Goal: Information Seeking & Learning: Learn about a topic

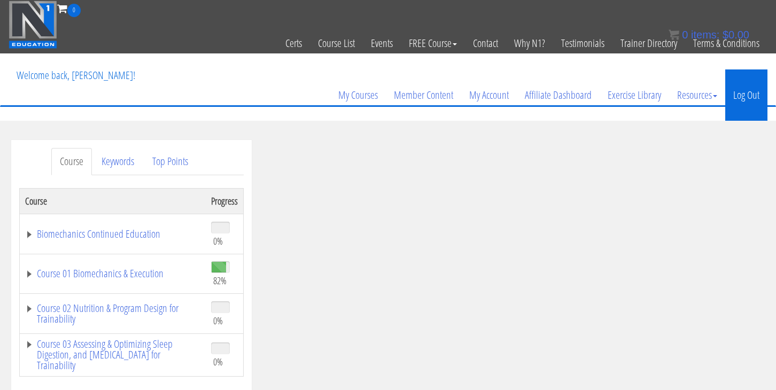
click at [748, 90] on link "Log Out" at bounding box center [746, 94] width 42 height 51
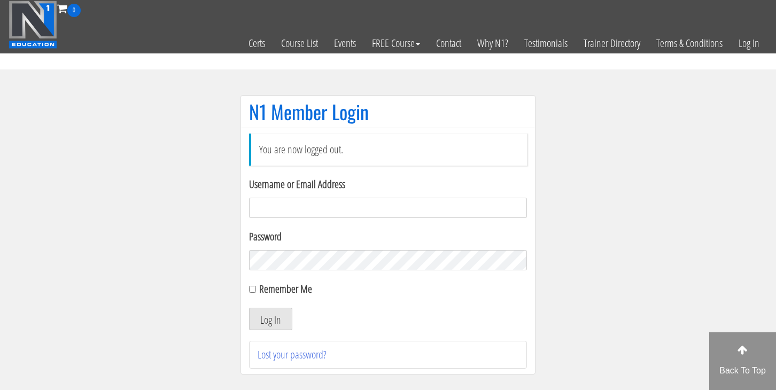
click at [278, 211] on input "Username or Email Address" at bounding box center [388, 208] width 278 height 20
type input "[EMAIL_ADDRESS][DOMAIN_NAME]"
click at [275, 319] on button "Log In" at bounding box center [270, 319] width 43 height 22
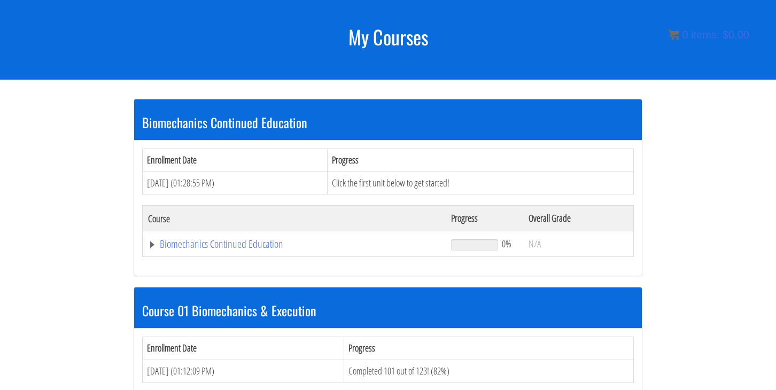
scroll to position [199, 0]
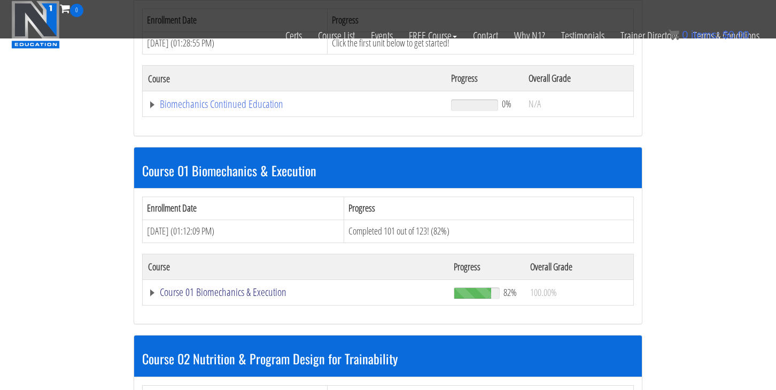
click at [258, 298] on link "Course 01 Biomechanics & Execution" at bounding box center [295, 292] width 295 height 11
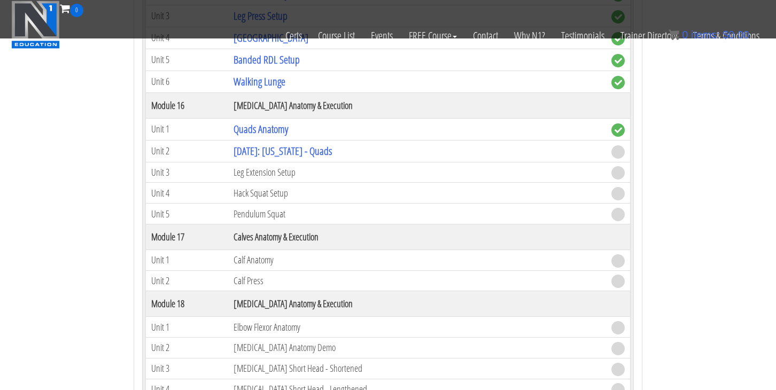
scroll to position [3012, 0]
click at [302, 145] on link "[DATE]: [US_STATE] - Quads" at bounding box center [282, 150] width 98 height 14
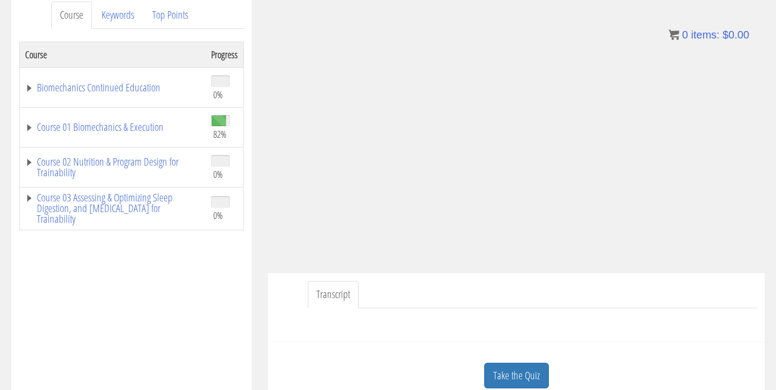
scroll to position [145, 0]
click at [503, 375] on link "Take the Quiz" at bounding box center [516, 377] width 65 height 26
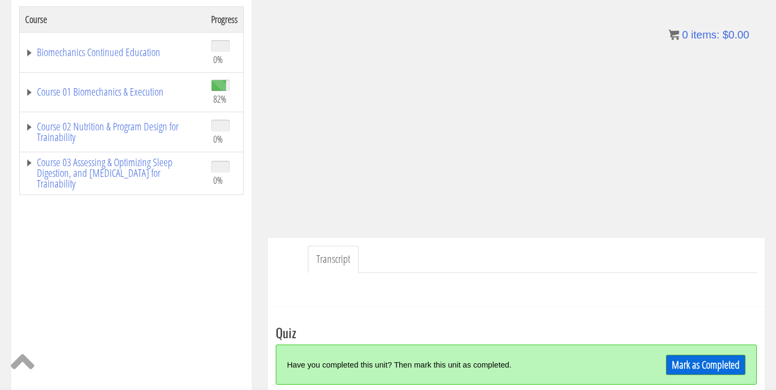
scroll to position [186, 0]
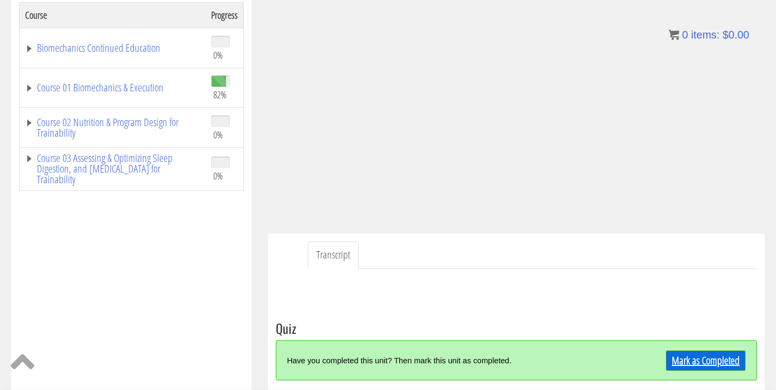
click at [694, 362] on link "Mark as Completed" at bounding box center [706, 360] width 80 height 20
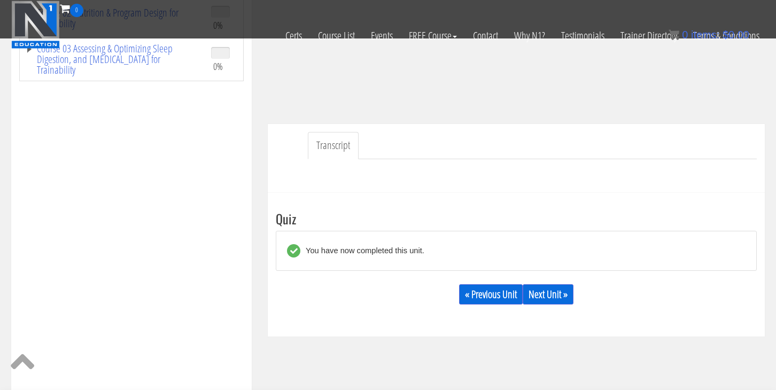
scroll to position [226, 0]
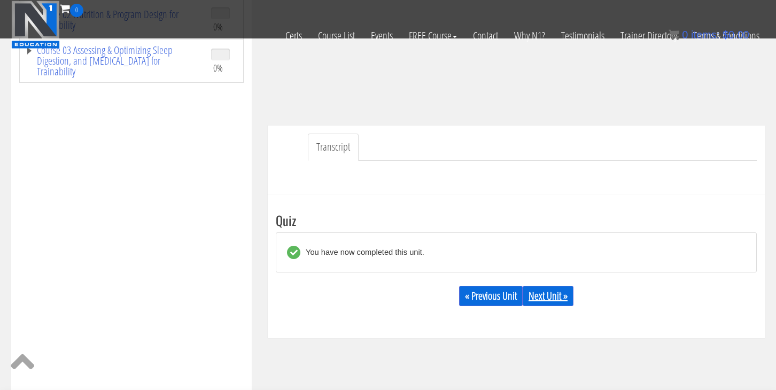
click at [564, 293] on link "Next Unit »" at bounding box center [547, 296] width 51 height 20
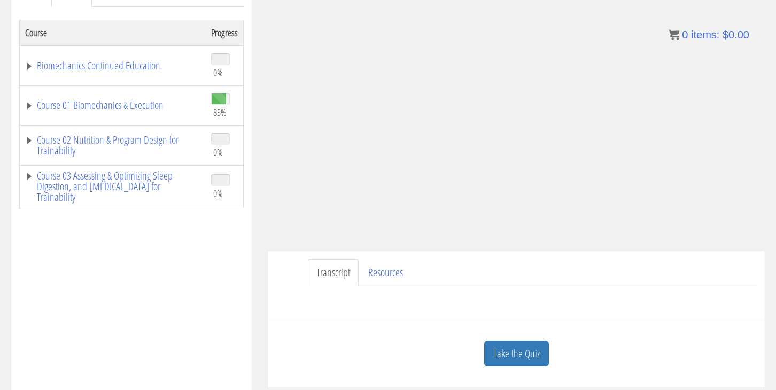
scroll to position [183, 0]
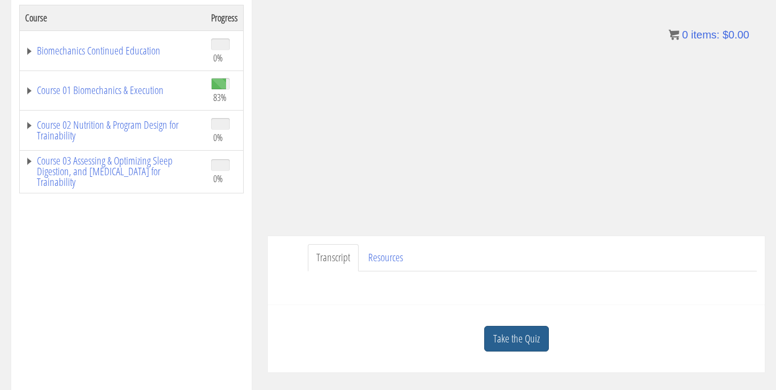
click at [512, 334] on link "Take the Quiz" at bounding box center [516, 339] width 65 height 26
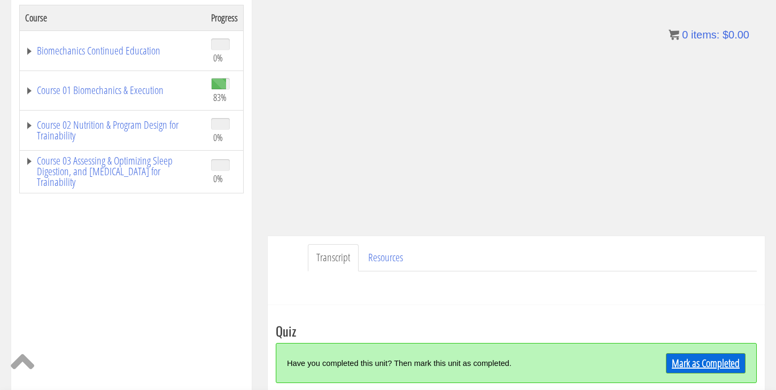
click at [707, 365] on link "Mark as Completed" at bounding box center [706, 363] width 80 height 20
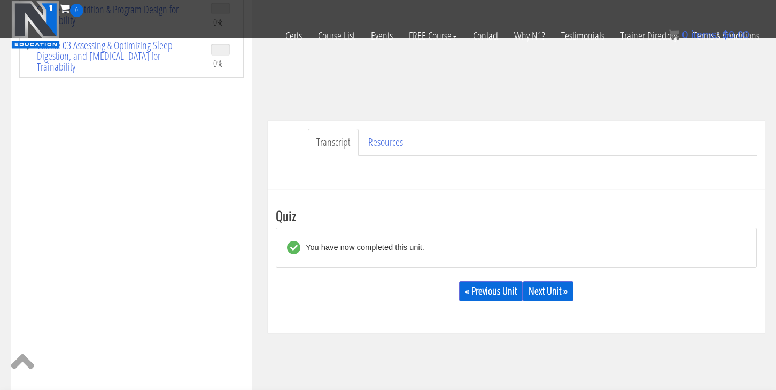
scroll to position [237, 0]
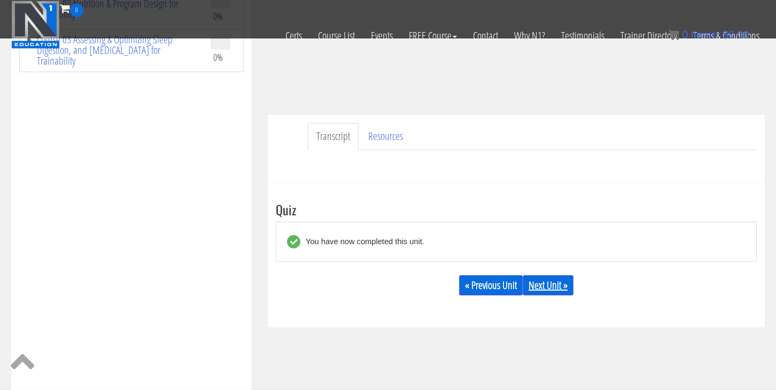
click at [558, 283] on link "Next Unit »" at bounding box center [547, 285] width 51 height 20
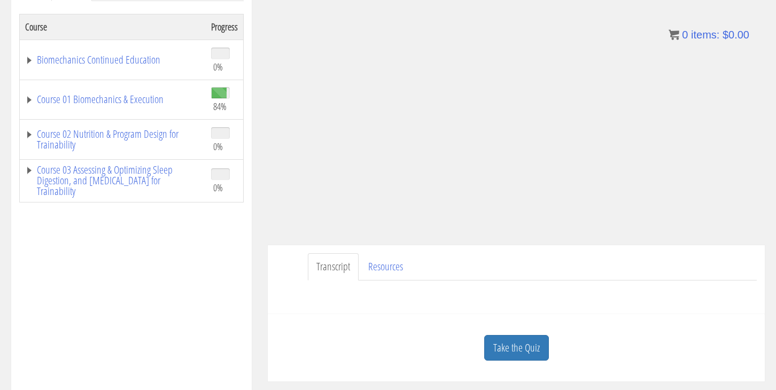
scroll to position [185, 0]
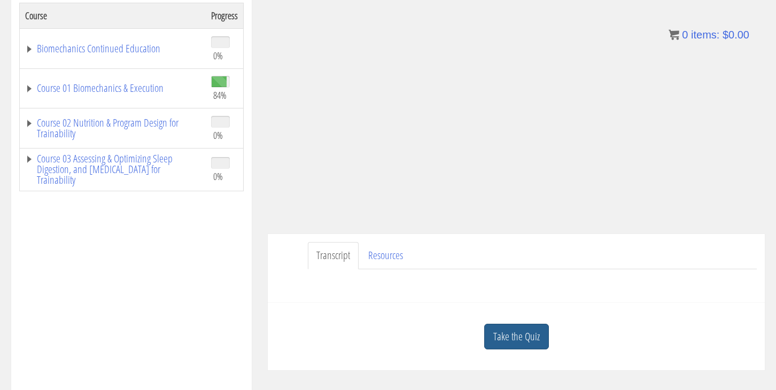
click at [527, 334] on link "Take the Quiz" at bounding box center [516, 337] width 65 height 26
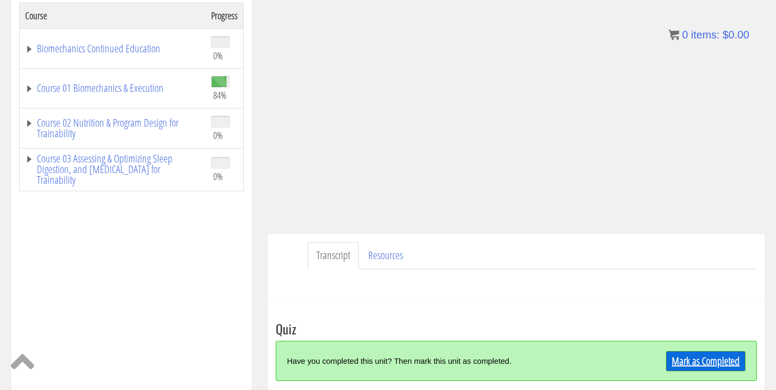
click at [709, 366] on link "Mark as Completed" at bounding box center [706, 361] width 80 height 20
